Goal: Navigation & Orientation: Find specific page/section

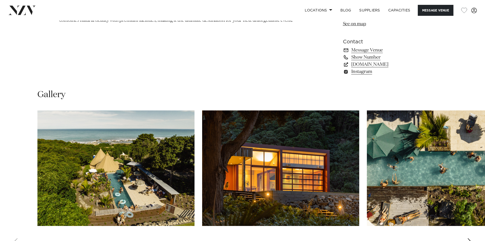
scroll to position [509, 0]
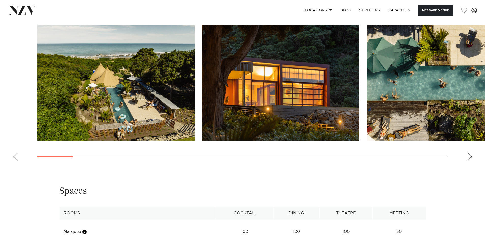
click at [470, 159] on div "Next slide" at bounding box center [469, 156] width 5 height 8
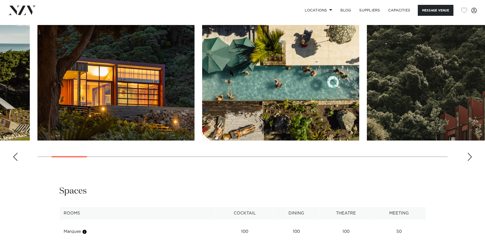
click at [470, 159] on div "Next slide" at bounding box center [469, 156] width 5 height 8
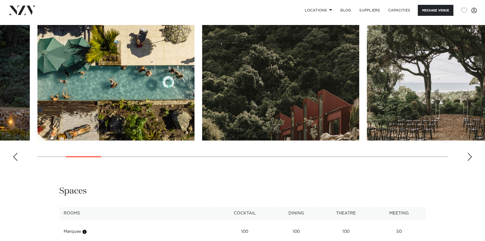
click at [470, 159] on div "Next slide" at bounding box center [469, 156] width 5 height 8
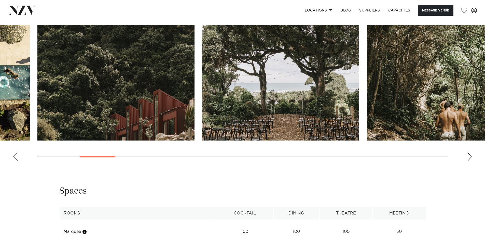
click at [470, 159] on div "Next slide" at bounding box center [469, 156] width 5 height 8
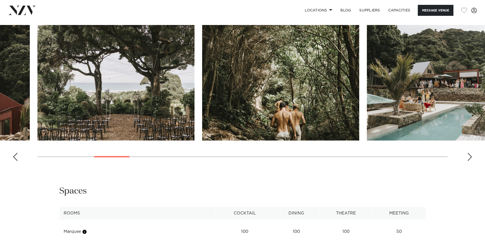
click at [16, 156] on div "Previous slide" at bounding box center [15, 156] width 5 height 8
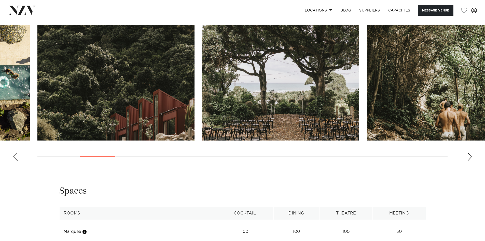
click at [122, 109] on img "4 / 29" at bounding box center [115, 82] width 157 height 115
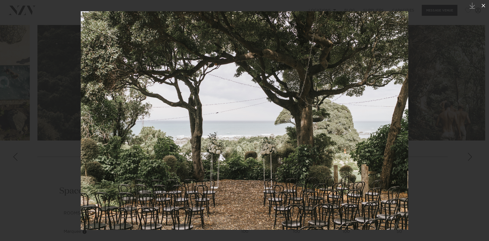
click at [482, 4] on icon at bounding box center [483, 6] width 4 height 4
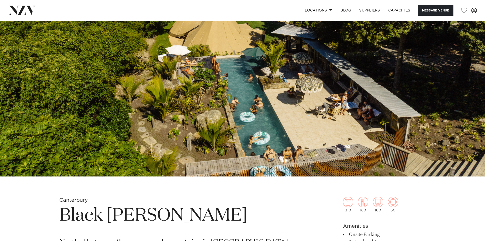
scroll to position [25, 0]
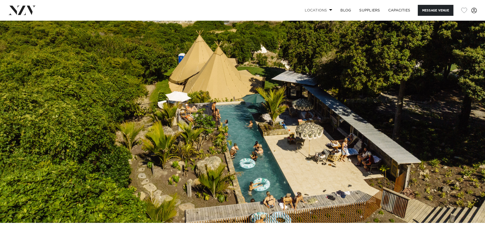
click at [318, 9] on link "Locations" at bounding box center [319, 10] width 36 height 11
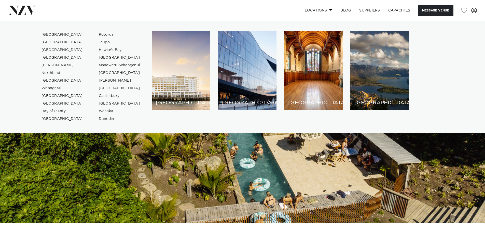
click at [318, 9] on link "Locations" at bounding box center [319, 10] width 36 height 11
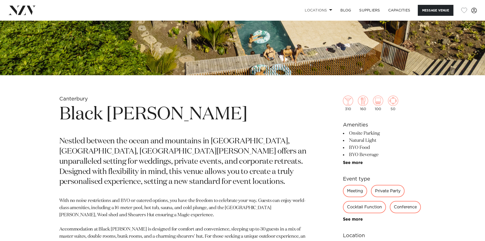
scroll to position [178, 0]
